Goal: Task Accomplishment & Management: Use online tool/utility

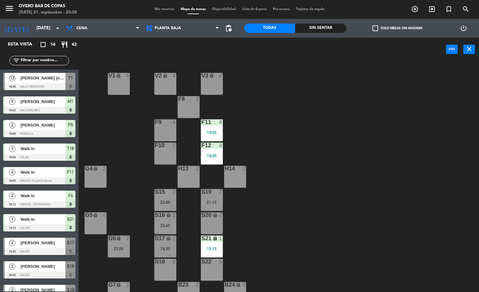
scroll to position [11, 0]
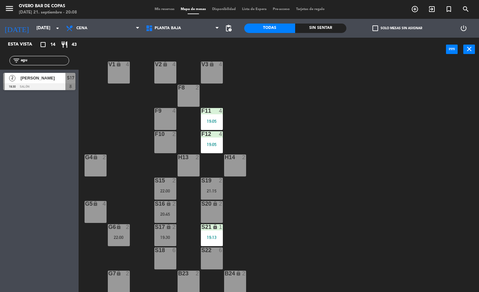
type input "agu"
click at [29, 144] on div "Esta vista crop_square 14 restaurant 43 filter_list agu 2 [PERSON_NAME] 19:30 S…" at bounding box center [39, 165] width 79 height 254
click at [42, 78] on span "[PERSON_NAME]" at bounding box center [42, 78] width 45 height 7
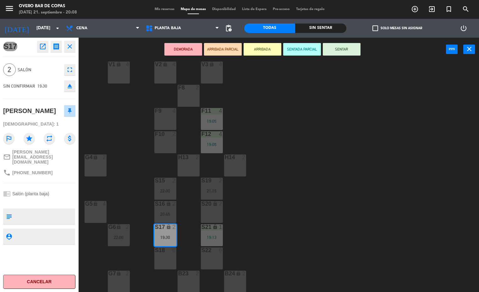
click at [252, 46] on button "ARRIBADA" at bounding box center [262, 49] width 38 height 13
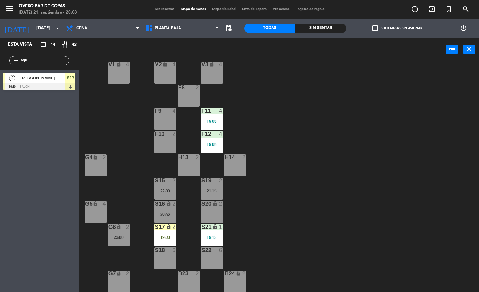
click at [289, 147] on div "V1 lock 4 V2 lock 4 V3 lock 4 F8 2 F9 4 F11 4 19:05 F10 2 F12 4 19:05 G4 lock 2…" at bounding box center [280, 177] width 395 height 231
click at [169, 234] on div "S17 lock 2 19:30" at bounding box center [165, 235] width 22 height 22
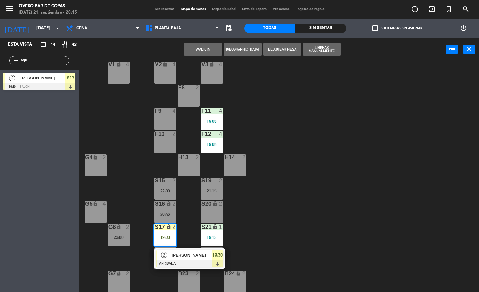
click at [206, 193] on div "S19 2 21:15" at bounding box center [212, 189] width 22 height 22
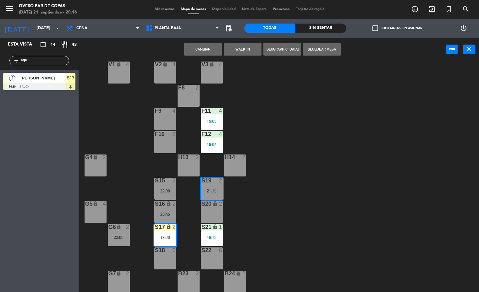
click at [199, 44] on button "Cambiar" at bounding box center [203, 49] width 38 height 13
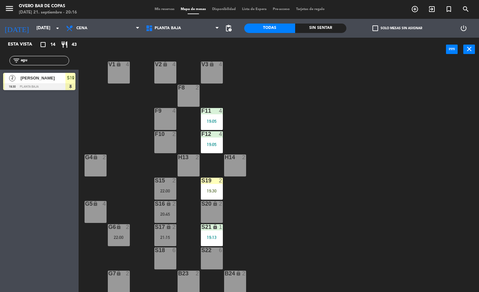
click at [212, 186] on div "S19 2 19:30" at bounding box center [212, 189] width 22 height 22
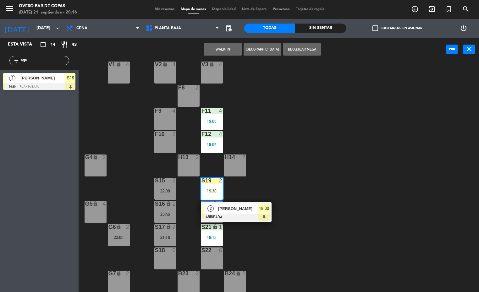
click at [239, 208] on span "[PERSON_NAME]" at bounding box center [238, 208] width 40 height 7
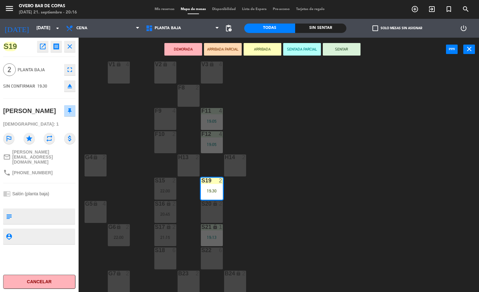
click at [342, 48] on button "SENTAR" at bounding box center [342, 49] width 38 height 13
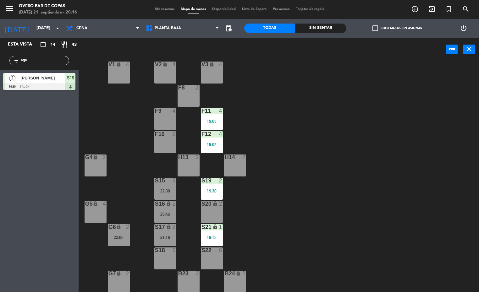
drag, startPoint x: 35, startPoint y: 62, endPoint x: 35, endPoint y: 59, distance: 3.2
click at [36, 62] on input "agu" at bounding box center [44, 60] width 49 height 7
type input "a"
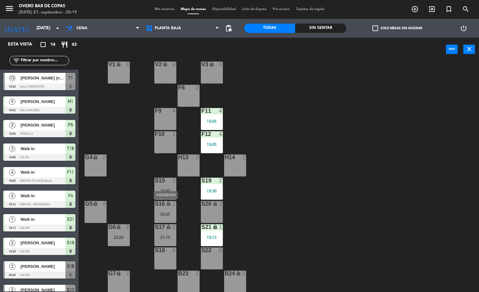
click at [160, 220] on div "S16 lock 2 20:45" at bounding box center [165, 212] width 22 height 22
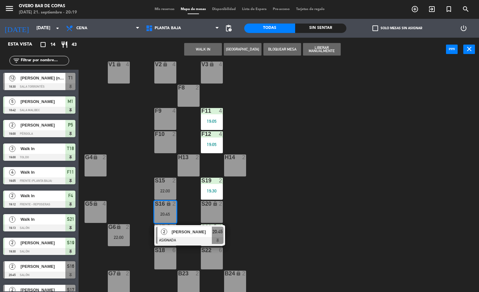
click at [278, 217] on div "V1 lock 4 V2 lock 4 V3 lock 4 F8 2 F9 4 F11 4 19:05 F10 2 F12 4 19:05 G4 lock 2…" at bounding box center [280, 177] width 395 height 231
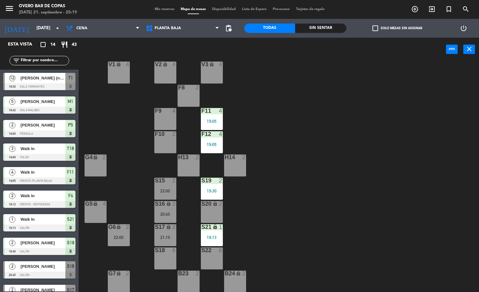
click at [164, 190] on div "22:00" at bounding box center [165, 191] width 22 height 4
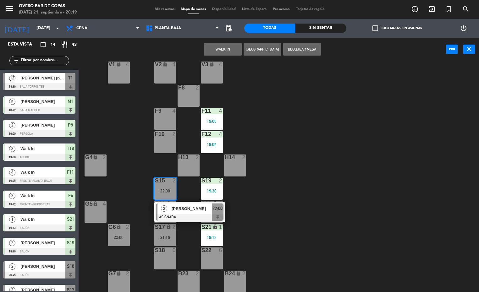
click at [337, 193] on div "V1 lock 4 V2 lock 4 V3 lock 4 F8 2 F9 4 F11 4 19:05 F10 2 F12 4 19:05 G4 lock 2…" at bounding box center [280, 177] width 395 height 231
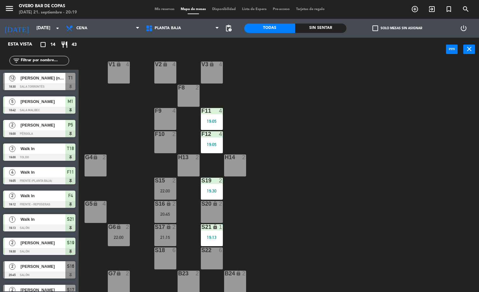
click at [208, 207] on div "S20 lock 2" at bounding box center [212, 212] width 22 height 22
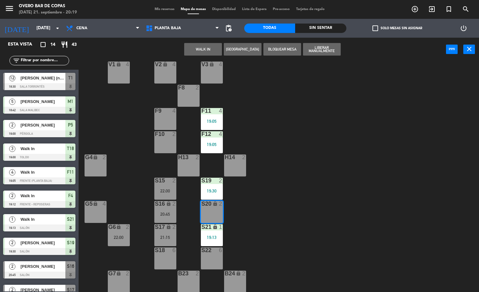
click at [158, 186] on div "S15 2 22:00" at bounding box center [165, 189] width 22 height 22
click at [206, 47] on button "Mover" at bounding box center [203, 49] width 38 height 13
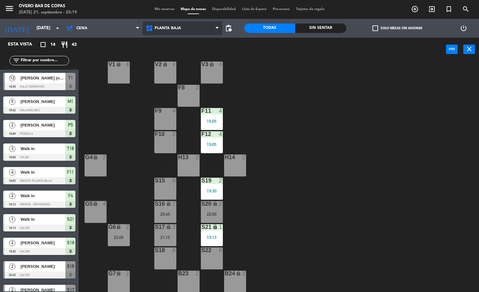
click at [188, 33] on span "Planta Baja" at bounding box center [183, 28] width 80 height 14
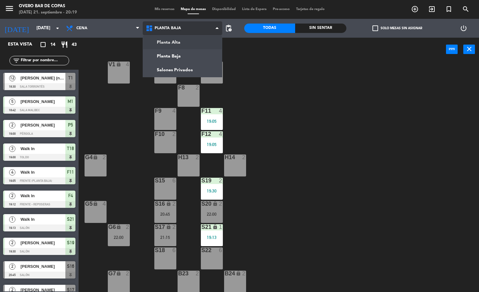
click at [190, 45] on ng-component "menu Overo Bar de Copas [DATE] 21. septiembre - 20:19 Mis reservas Mapa de mesa…" at bounding box center [239, 146] width 479 height 292
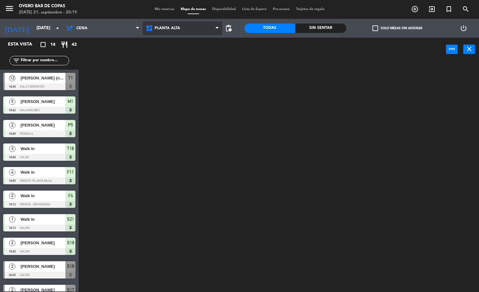
click at [192, 32] on span "Planta Alta" at bounding box center [183, 28] width 80 height 14
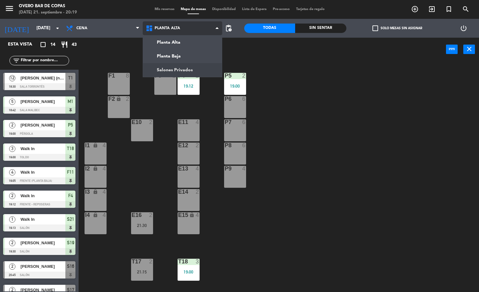
click at [199, 68] on ng-component "menu Overo Bar de Copas [DATE] 21. septiembre - 20:19 Mis reservas Mapa de mesa…" at bounding box center [239, 146] width 479 height 292
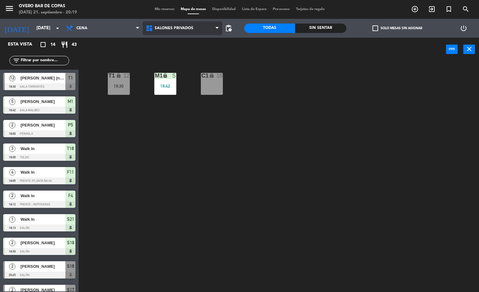
click at [188, 27] on span "Salones Privados" at bounding box center [174, 28] width 39 height 4
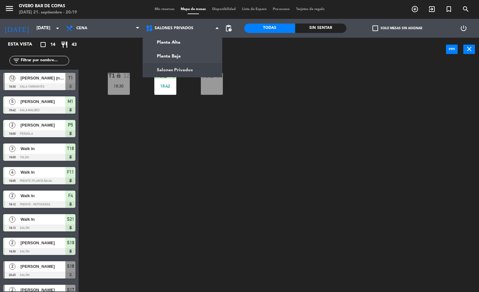
click at [191, 152] on div "T1 lock 12 18:30 M1 lock 5 18:42 C1 lock 16" at bounding box center [280, 177] width 395 height 231
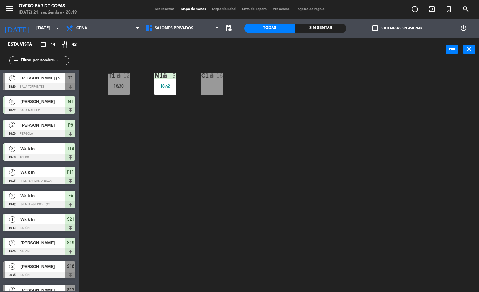
click at [115, 84] on div "18:30" at bounding box center [119, 86] width 22 height 4
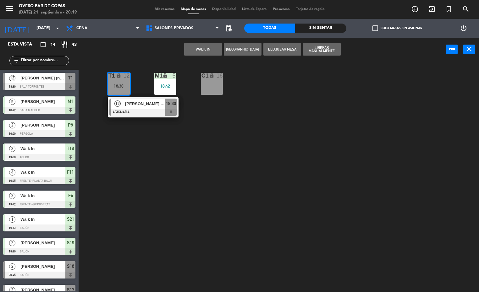
click at [142, 106] on span "[PERSON_NAME] (nuevo socio)" at bounding box center [145, 103] width 40 height 7
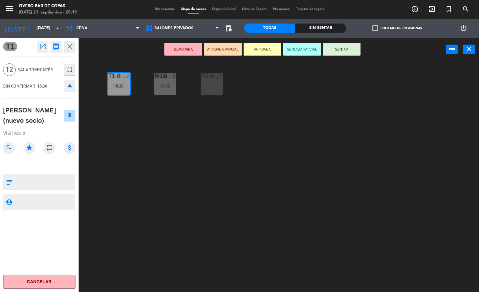
click at [67, 70] on icon "fullscreen" at bounding box center [70, 70] width 8 height 8
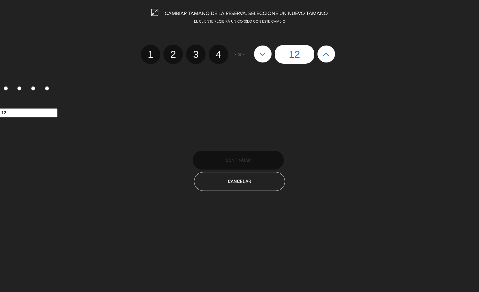
click at [264, 56] on icon at bounding box center [262, 54] width 7 height 10
type input "11"
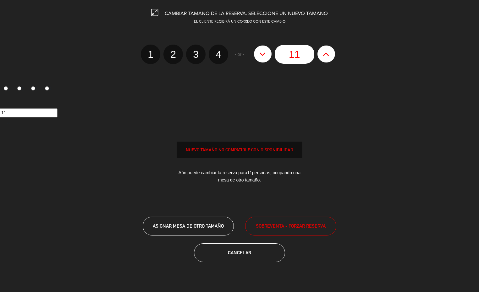
click at [264, 56] on icon at bounding box center [262, 54] width 7 height 10
type input "10"
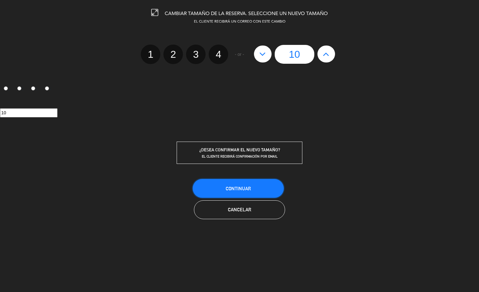
click at [262, 194] on button "Continuar" at bounding box center [238, 188] width 91 height 19
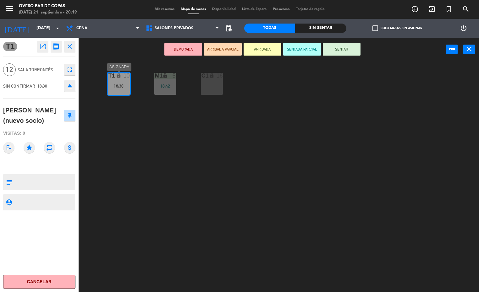
click at [123, 88] on div "18:30" at bounding box center [119, 86] width 22 height 4
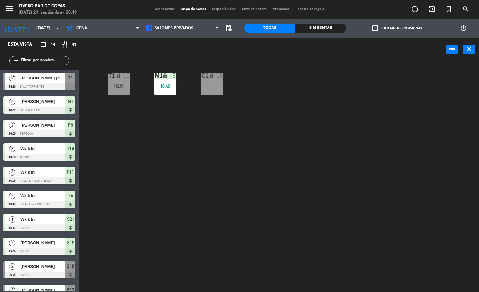
click at [121, 90] on div "T1 lock 10 18:30" at bounding box center [119, 84] width 22 height 22
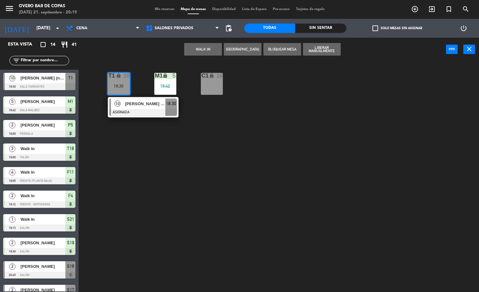
click at [133, 105] on div "10 [PERSON_NAME] (nuevo socio) ASIGNADA 18:30" at bounding box center [143, 107] width 80 height 20
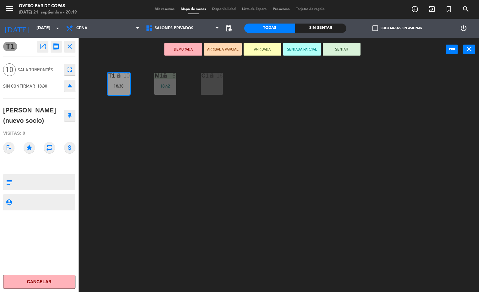
click at [68, 68] on icon "fullscreen" at bounding box center [70, 70] width 8 height 8
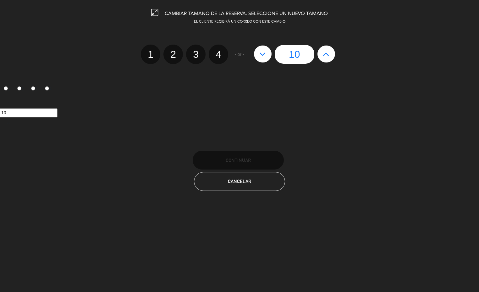
click at [268, 55] on button at bounding box center [263, 54] width 18 height 17
type input "9"
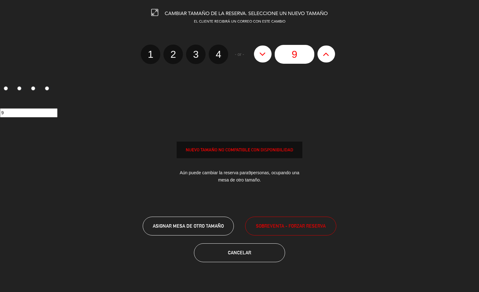
click at [268, 55] on button at bounding box center [263, 54] width 18 height 17
type input "8"
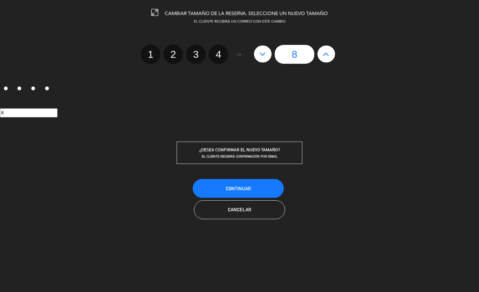
click at [268, 55] on button at bounding box center [263, 54] width 18 height 17
type input "7"
click at [268, 55] on button at bounding box center [263, 54] width 18 height 17
type input "6"
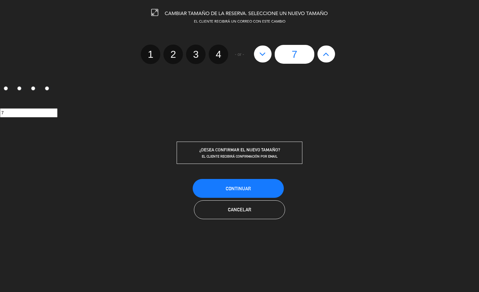
type input "6"
click at [265, 183] on button "Continuar" at bounding box center [238, 188] width 91 height 19
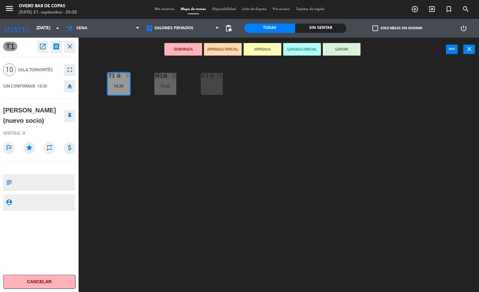
click at [135, 121] on div "T1 lock 6 18:30 M1 lock 5 18:42 C1 lock 16" at bounding box center [280, 177] width 395 height 231
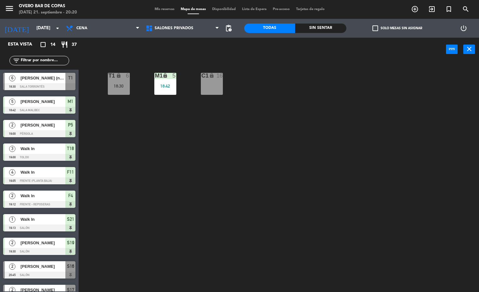
click at [109, 77] on div "T1" at bounding box center [108, 76] width 0 height 6
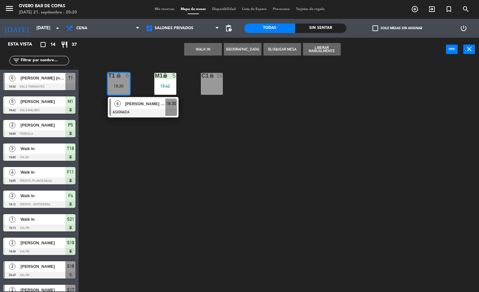
click at [140, 102] on span "[PERSON_NAME] (nuevo socio)" at bounding box center [145, 103] width 40 height 7
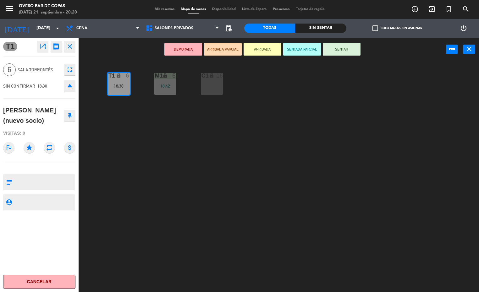
click at [350, 53] on button "SENTAR" at bounding box center [342, 49] width 38 height 13
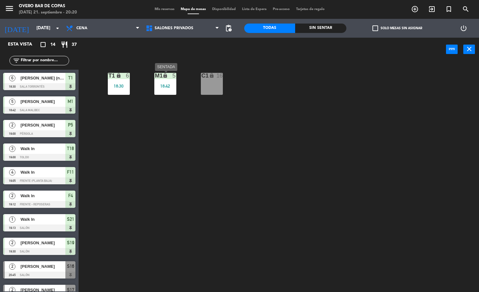
click at [164, 84] on div "18:42" at bounding box center [165, 86] width 22 height 4
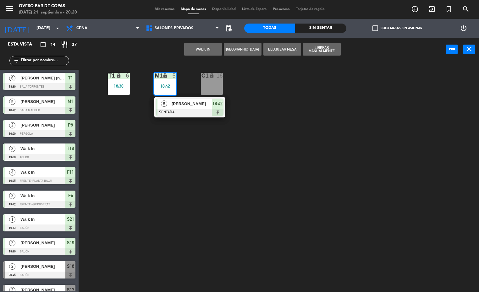
click at [285, 95] on div "T1 lock 6 18:30 M1 lock 5 18:42 5 [PERSON_NAME] SENTADA 18:42 C1 lock 16" at bounding box center [280, 177] width 395 height 231
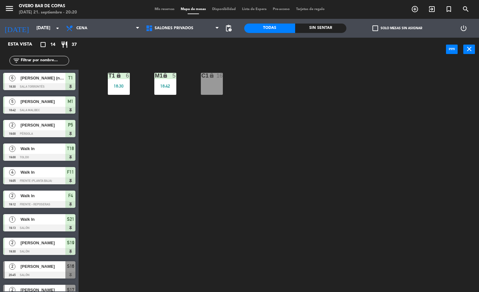
click at [122, 77] on div "lock" at bounding box center [118, 76] width 10 height 6
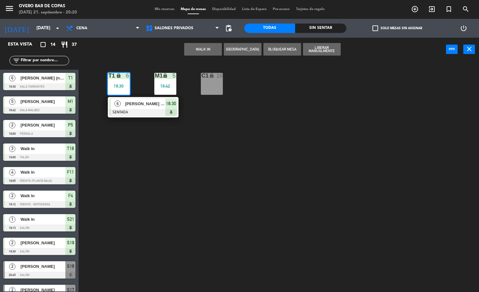
click at [247, 104] on div "T1 lock 6 18:30 6 [PERSON_NAME] (nuevo socio) SENTADA 18:30 M1 lock 5 18:42 C1 …" at bounding box center [280, 177] width 395 height 231
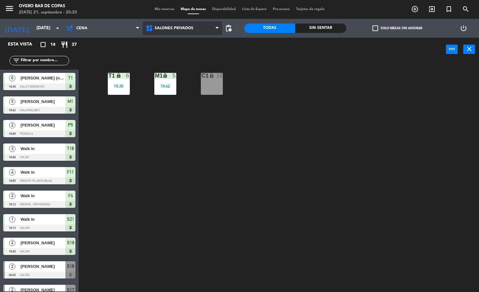
click at [153, 24] on span "Salones Privados" at bounding box center [183, 28] width 80 height 14
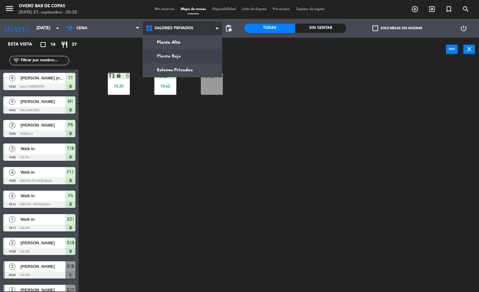
click at [188, 58] on ng-component "menu Overo Bar de Copas [DATE] 21. septiembre - 20:20 Mis reservas Mapa de mesa…" at bounding box center [239, 146] width 479 height 292
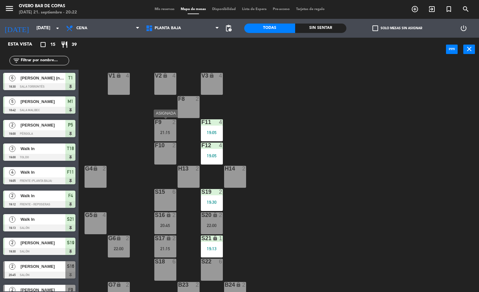
click at [170, 128] on div "F9 2 21:15" at bounding box center [165, 130] width 22 height 22
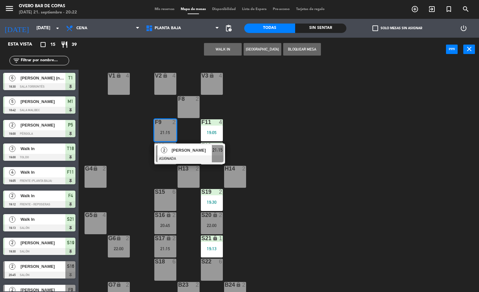
click at [164, 204] on div "S15 6" at bounding box center [165, 200] width 22 height 22
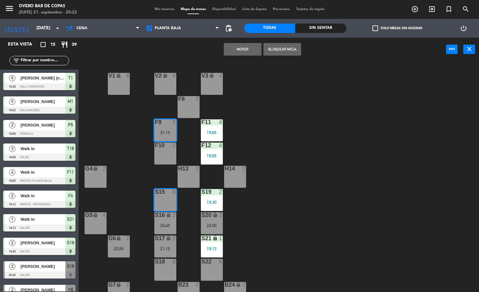
click at [232, 52] on button "Mover" at bounding box center [243, 49] width 38 height 13
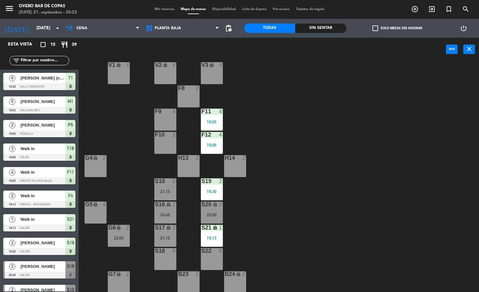
scroll to position [11, 0]
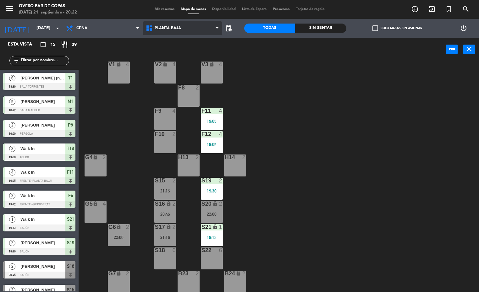
click at [177, 26] on span "Planta Baja" at bounding box center [168, 28] width 26 height 4
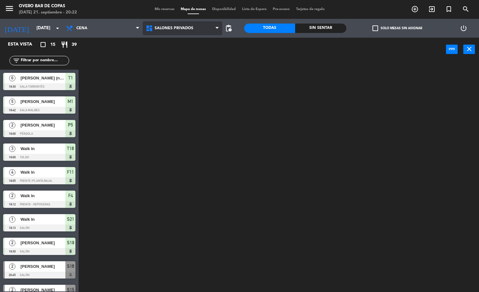
click at [178, 67] on ng-component "menu Overo Bar de Copas [DATE] 21. septiembre - 20:22 Mis reservas Mapa de mesa…" at bounding box center [239, 146] width 479 height 292
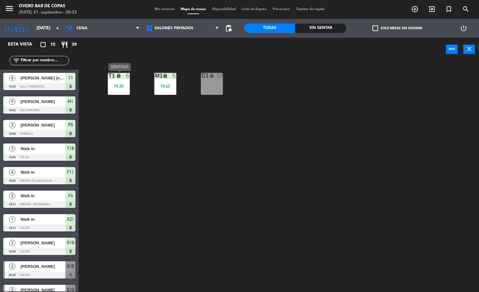
click at [122, 84] on div "18:30" at bounding box center [119, 86] width 22 height 4
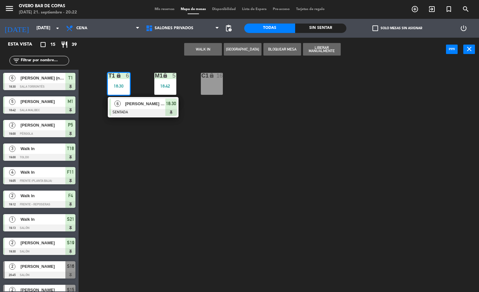
click at [150, 155] on div "T1 lock 6 18:30 6 [PERSON_NAME] (nuevo socio) SENTADA 18:30 M1 lock 5 18:42 C1 …" at bounding box center [280, 177] width 395 height 231
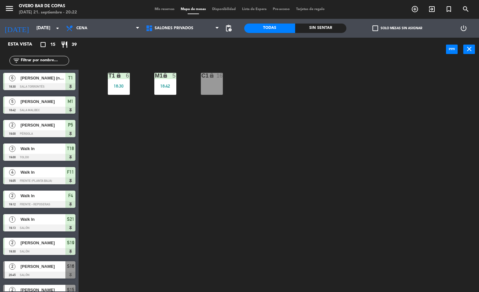
click at [169, 90] on div "M1 lock 5 18:42" at bounding box center [165, 84] width 22 height 22
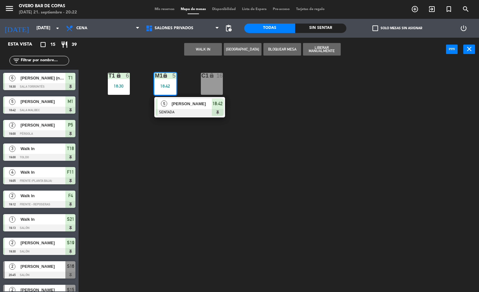
click at [174, 150] on div "T1 lock 6 18:30 M1 lock 5 18:42 5 [PERSON_NAME] SENTADA 18:42 C1 lock 16" at bounding box center [280, 177] width 395 height 231
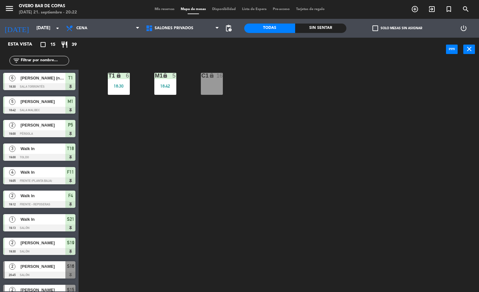
click at [119, 76] on icon "lock" at bounding box center [118, 75] width 5 height 5
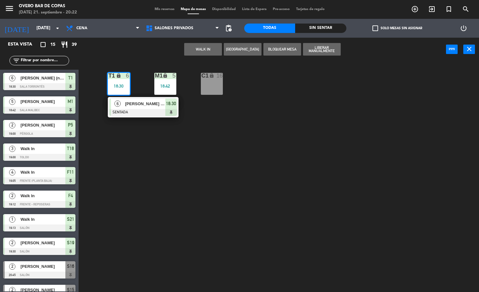
click at [129, 111] on div at bounding box center [143, 112] width 68 height 7
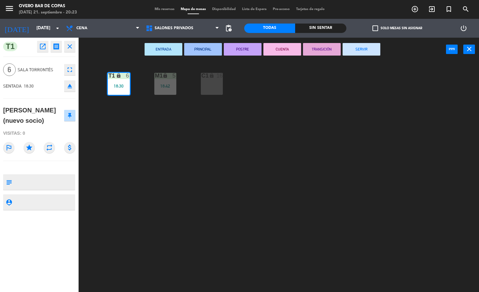
click at [71, 70] on icon "fullscreen" at bounding box center [70, 70] width 8 height 8
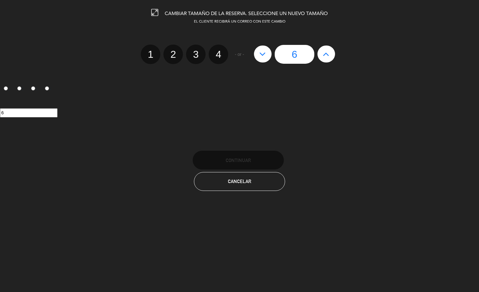
click at [323, 55] on icon at bounding box center [326, 54] width 7 height 10
type input "7"
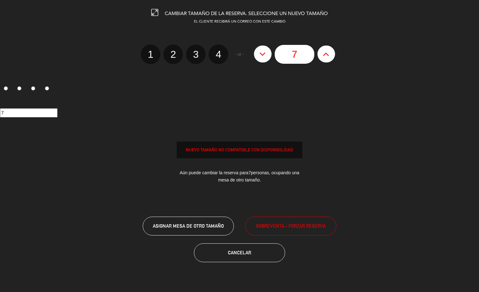
click at [323, 55] on icon at bounding box center [326, 54] width 7 height 10
type input "8"
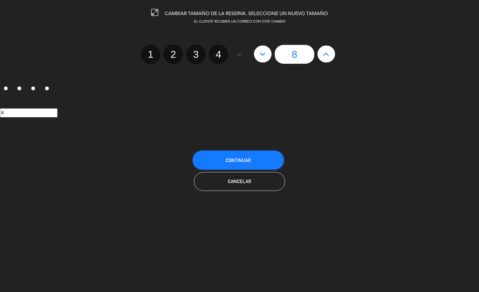
click at [236, 162] on span "Continuar" at bounding box center [237, 160] width 25 height 5
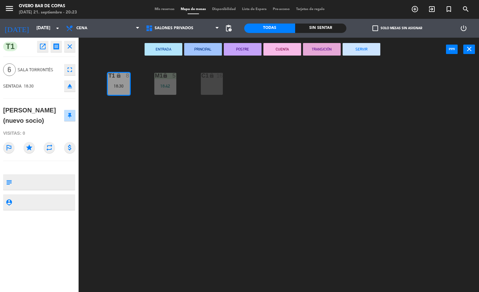
click at [200, 146] on div "T1 lock 8 18:30 M1 lock 5 18:42 C1 lock 16" at bounding box center [280, 177] width 395 height 231
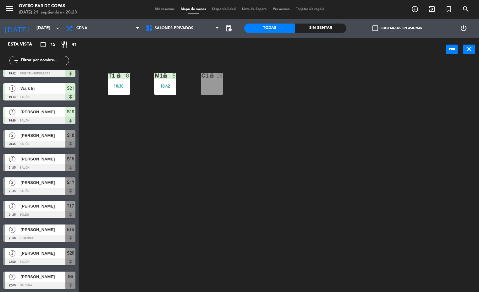
scroll to position [131, 0]
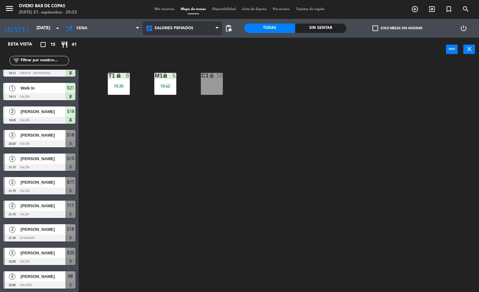
click at [173, 24] on span "Salones Privados" at bounding box center [183, 28] width 80 height 14
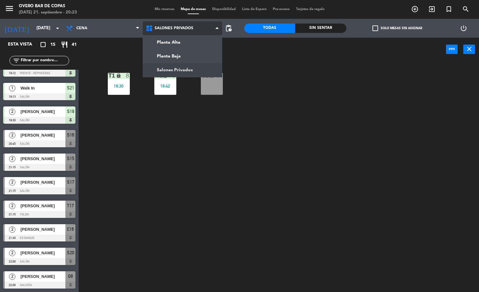
click at [169, 66] on ng-component "menu Overo Bar de Copas [DATE] 21. septiembre - 20:23 Mis reservas Mapa de mesa…" at bounding box center [239, 146] width 479 height 292
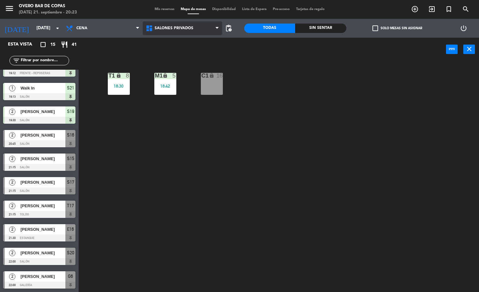
click at [189, 29] on span "Salones Privados" at bounding box center [174, 28] width 39 height 4
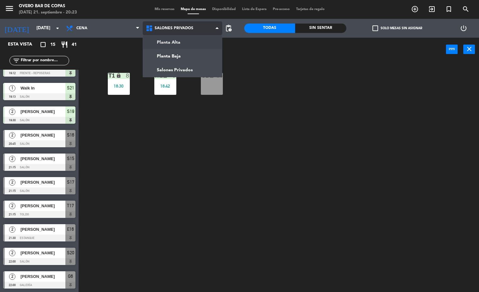
click at [190, 40] on ng-component "menu Overo Bar de Copas [DATE] 21. septiembre - 20:23 Mis reservas Mapa de mesa…" at bounding box center [239, 146] width 479 height 292
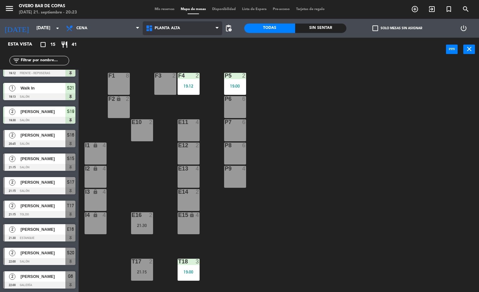
click at [162, 23] on span "Planta Alta" at bounding box center [183, 28] width 80 height 14
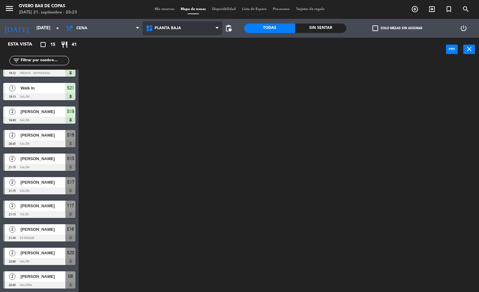
click at [170, 55] on ng-component "menu Overo Bar de Copas [DATE] 21. septiembre - 20:23 Mis reservas Mapa de mesa…" at bounding box center [239, 146] width 479 height 292
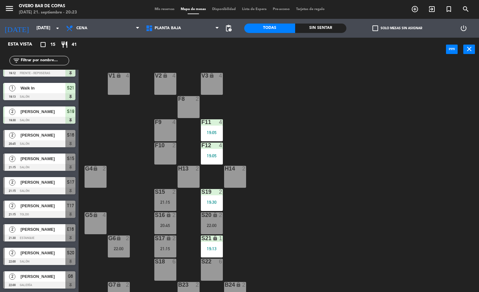
click at [319, 96] on div "V1 lock 4 V2 lock 4 V3 lock 4 F8 2 F9 4 F11 4 19:05 F10 2 F12 4 19:05 G4 lock 2…" at bounding box center [280, 177] width 395 height 231
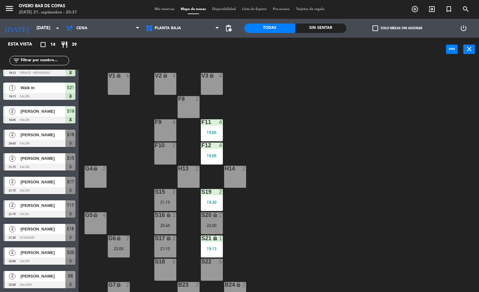
scroll to position [108, 0]
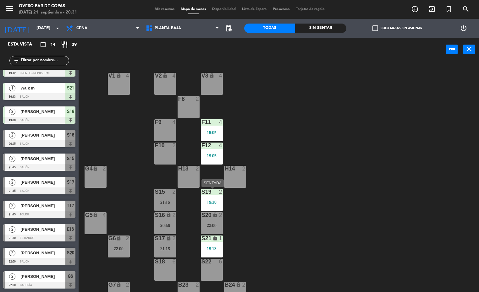
click at [217, 207] on div "S19 2 19:30" at bounding box center [212, 200] width 22 height 22
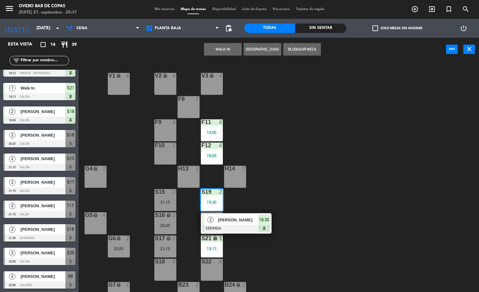
click at [308, 189] on div "V1 lock 4 V2 lock 4 V3 lock 4 F8 2 F9 4 F11 4 19:05 F10 2 F12 4 19:05 G4 lock 2…" at bounding box center [280, 177] width 395 height 231
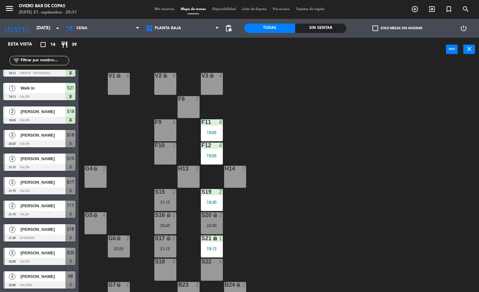
click at [202, 193] on div "S19" at bounding box center [201, 192] width 0 height 6
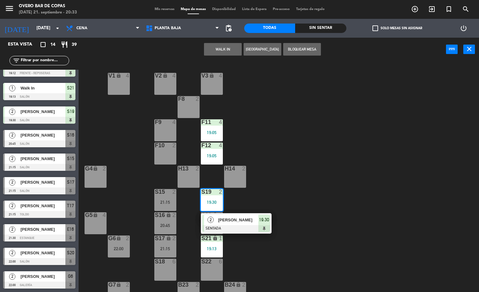
click at [368, 209] on div "V1 lock 4 V2 lock 4 V3 lock 4 F8 2 F9 4 F11 4 19:05 F10 2 F12 4 19:05 G4 lock 2…" at bounding box center [280, 177] width 395 height 231
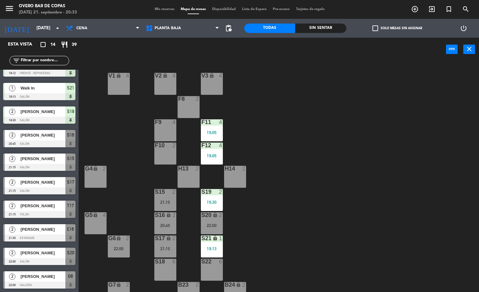
click at [162, 220] on div "S16 lock 2 20:45" at bounding box center [165, 223] width 22 height 22
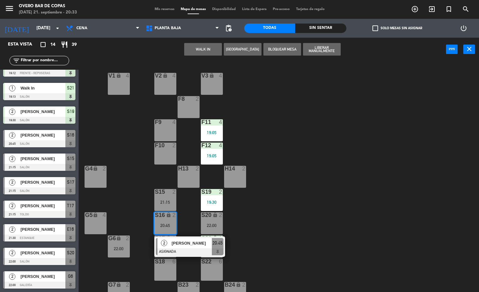
click at [170, 269] on div "S18 6" at bounding box center [165, 270] width 22 height 22
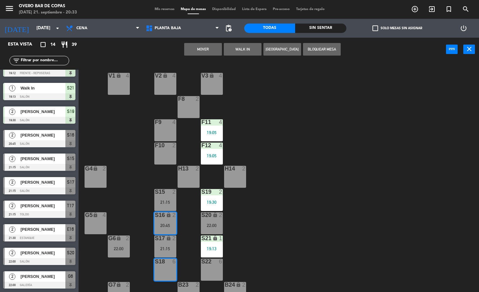
click at [211, 46] on button "Mover" at bounding box center [203, 49] width 38 height 13
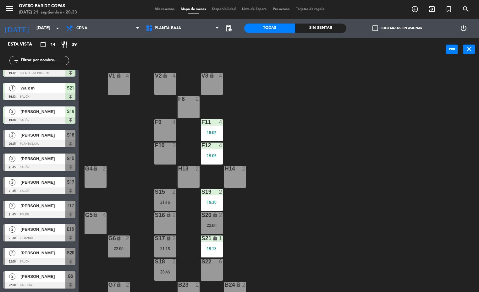
click at [166, 218] on div "lock" at bounding box center [165, 215] width 10 height 6
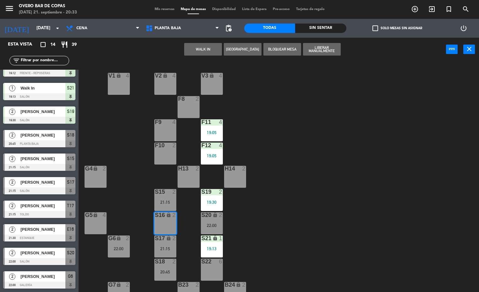
click at [209, 48] on button "WALK IN" at bounding box center [203, 49] width 38 height 13
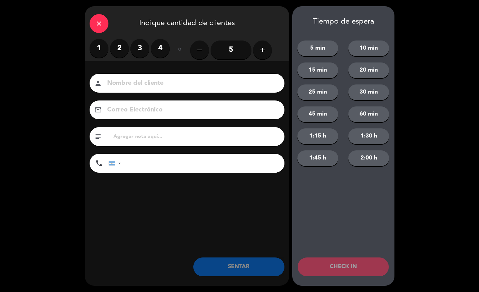
click at [118, 54] on label "2" at bounding box center [119, 48] width 19 height 19
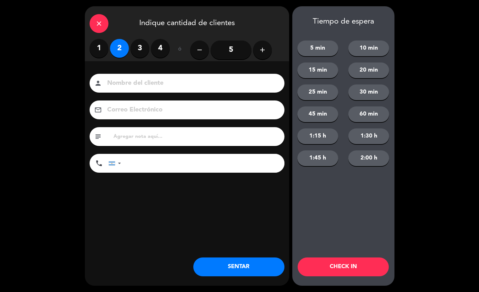
click at [250, 267] on button "SENTAR" at bounding box center [238, 267] width 91 height 19
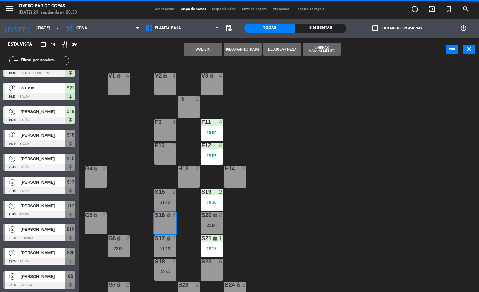
scroll to position [0, 0]
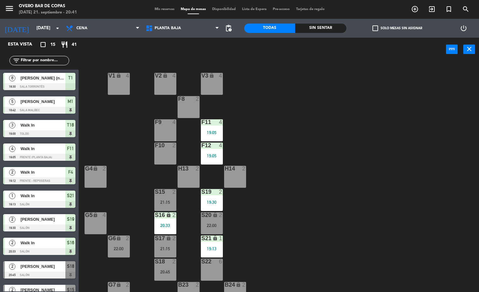
click at [48, 62] on input "text" at bounding box center [44, 60] width 49 height 7
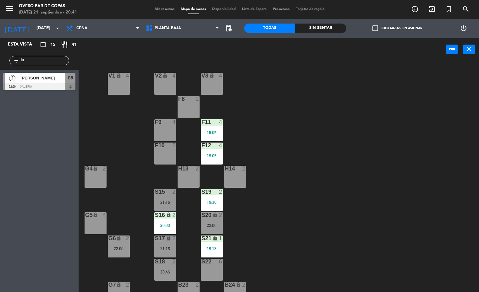
type input "lu"
click at [160, 226] on div "20:33" at bounding box center [165, 225] width 22 height 4
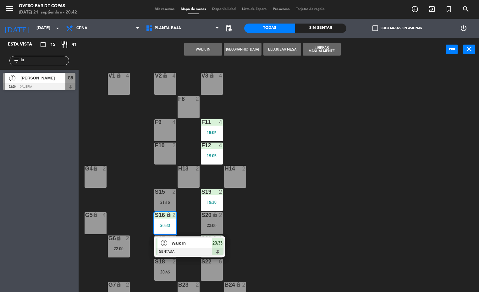
click at [331, 186] on div "V1 lock 4 V2 lock 4 V3 lock 4 F8 2 F9 4 F11 4 19:05 F10 2 F12 4 19:05 G4 lock 2…" at bounding box center [280, 177] width 395 height 231
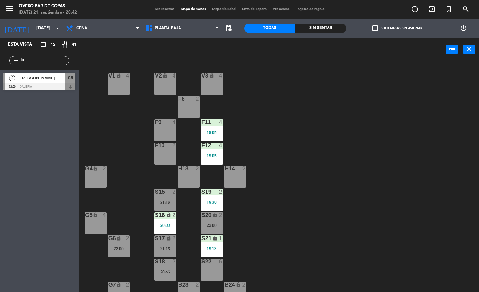
click at [50, 61] on input "lu" at bounding box center [44, 60] width 49 height 7
click at [334, 89] on div "V1 lock 4 V2 lock 4 V3 lock 4 F8 2 F9 4 F11 4 19:05 F10 2 F12 4 19:05 G4 lock 2…" at bounding box center [280, 177] width 395 height 231
click at [165, 224] on div "20:33" at bounding box center [165, 225] width 22 height 4
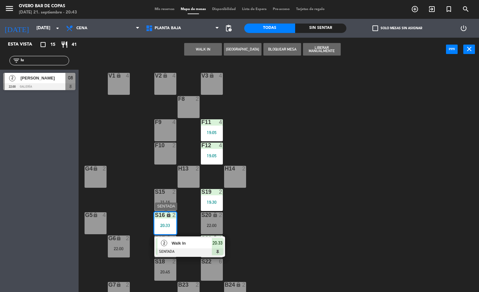
click at [184, 238] on div "Walk In" at bounding box center [191, 243] width 41 height 10
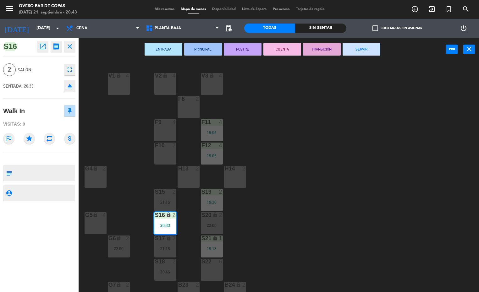
click at [364, 55] on button "SERVIR" at bounding box center [361, 49] width 38 height 13
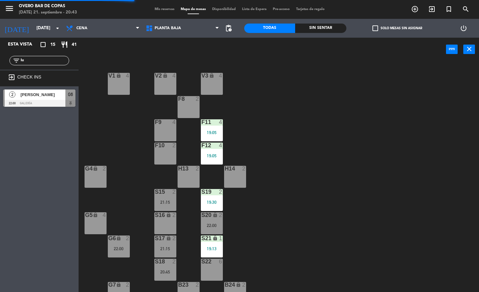
click at [27, 94] on span "[PERSON_NAME]" at bounding box center [42, 94] width 45 height 7
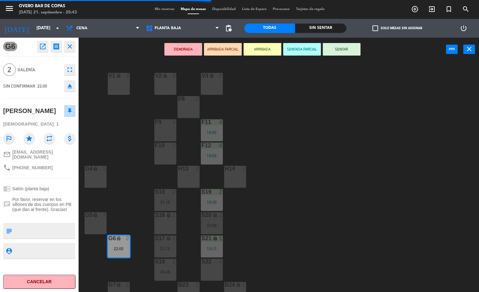
click at [168, 222] on div "S16 lock 2" at bounding box center [165, 223] width 22 height 22
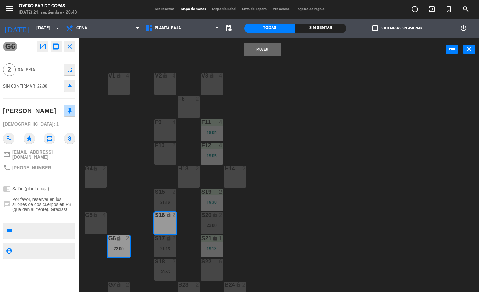
click at [264, 48] on button "Mover" at bounding box center [262, 49] width 38 height 13
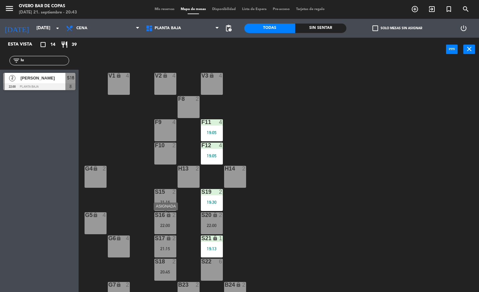
click at [160, 219] on div "S16 lock 2 22:00" at bounding box center [165, 223] width 22 height 22
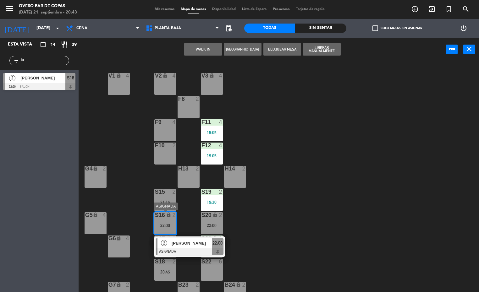
click at [186, 252] on div at bounding box center [190, 251] width 68 height 7
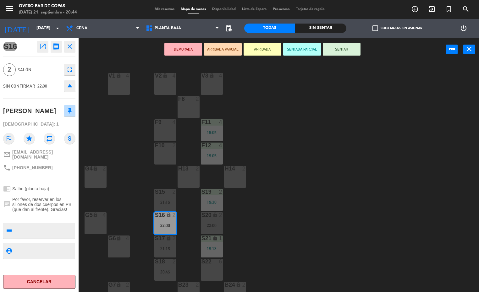
click at [353, 54] on button "SENTAR" at bounding box center [342, 49] width 38 height 13
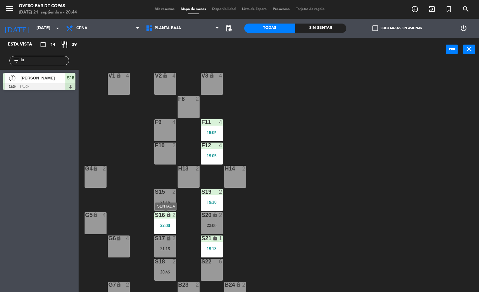
click at [166, 225] on div "22:00" at bounding box center [165, 225] width 22 height 4
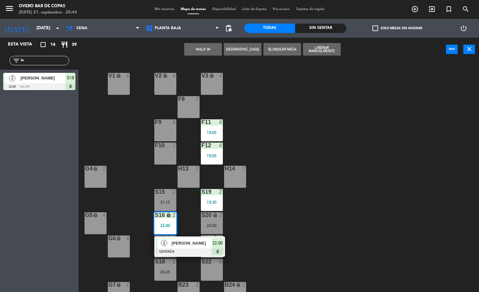
click at [182, 241] on span "[PERSON_NAME]" at bounding box center [191, 243] width 40 height 7
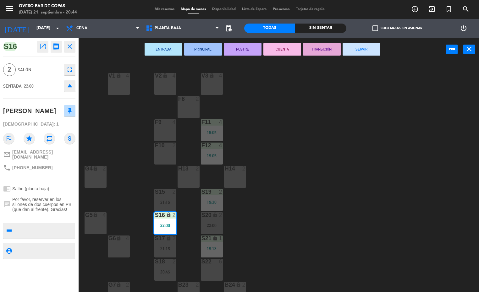
click at [269, 147] on div "V1 lock 4 V2 lock 4 V3 lock 4 F8 2 F9 4 F11 4 19:05 F10 2 F12 4 19:05 G4 lock 2…" at bounding box center [280, 177] width 395 height 231
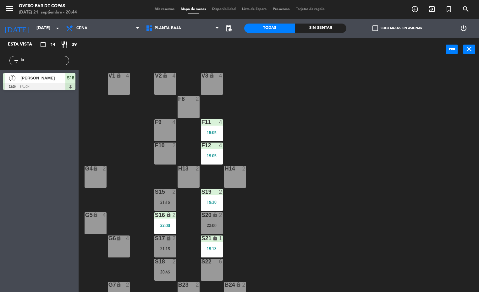
drag, startPoint x: 31, startPoint y: 61, endPoint x: -2, endPoint y: 57, distance: 33.4
click at [0, 57] on html "close × Overo Bar de Copas × chrome_reader_mode Listado de Reservas account_box…" at bounding box center [239, 146] width 479 height 292
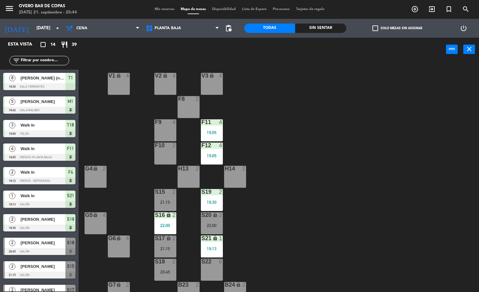
click at [171, 244] on div "S17 lock 2 21:15" at bounding box center [165, 247] width 22 height 22
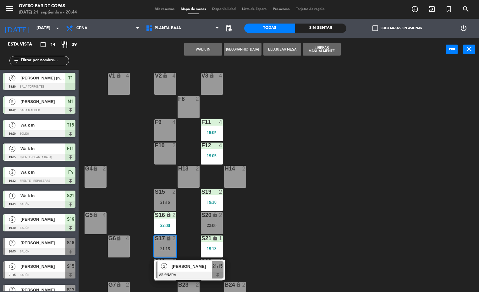
click at [268, 222] on div "V1 lock 4 V2 lock 4 V3 lock 4 F8 2 F9 4 F11 4 19:05 F10 2 F12 4 19:05 G4 lock 2…" at bounding box center [280, 177] width 395 height 231
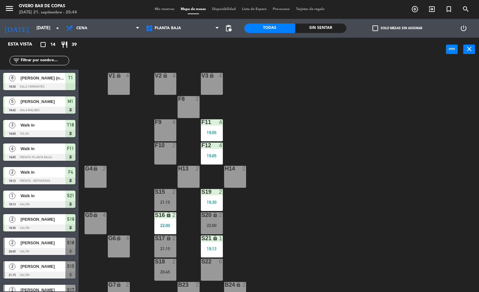
click at [166, 193] on div at bounding box center [165, 192] width 10 height 6
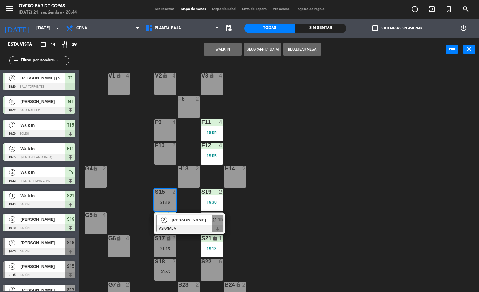
click at [301, 213] on div "V1 lock 4 V2 lock 4 V3 lock 4 F8 2 F9 4 F11 4 19:05 F10 2 F12 4 19:05 G4 lock 2…" at bounding box center [280, 177] width 395 height 231
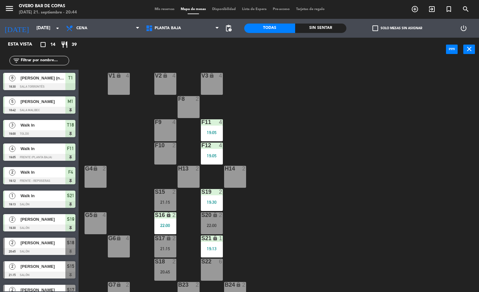
click at [212, 229] on div "S20 lock 2 22:00" at bounding box center [212, 223] width 22 height 22
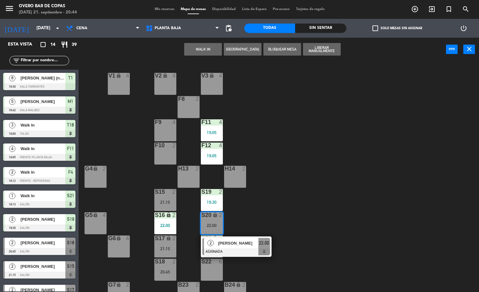
click at [280, 193] on div "V1 lock 4 V2 lock 4 V3 lock 4 F8 2 F9 4 F11 4 19:05 F10 2 F12 4 19:05 G4 lock 2…" at bounding box center [280, 177] width 395 height 231
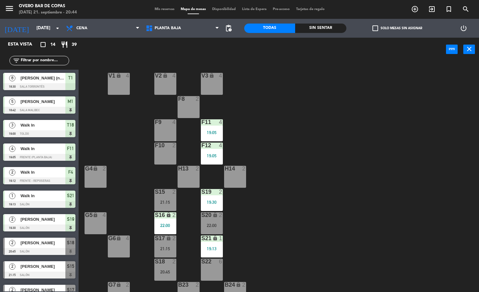
click at [170, 261] on div "2" at bounding box center [175, 262] width 10 height 6
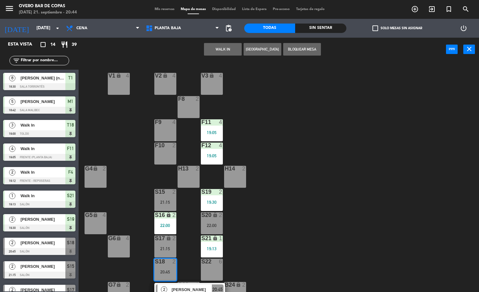
click at [268, 205] on div "V1 lock 4 V2 lock 4 V3 lock 4 F8 2 F9 4 F11 4 19:05 F10 2 F12 4 19:05 G4 lock 2…" at bounding box center [280, 177] width 395 height 231
